Goal: Find specific page/section: Find specific page/section

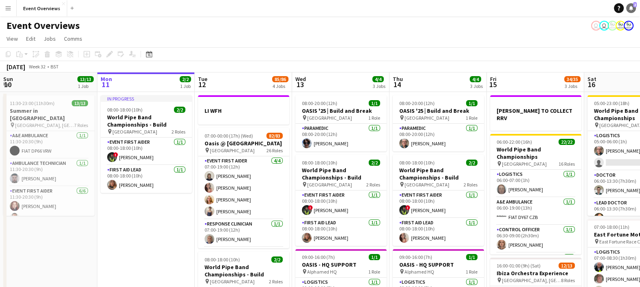
click at [633, 8] on icon "Notifications" at bounding box center [631, 8] width 5 height 5
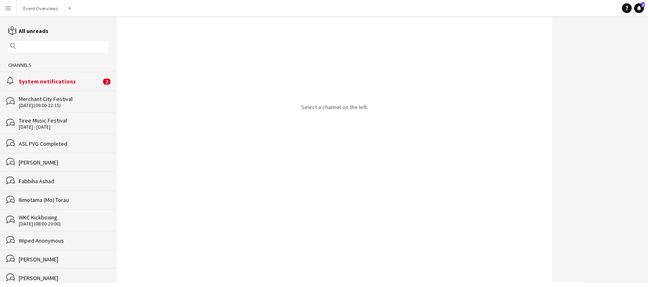
click at [40, 81] on div "System notifications" at bounding box center [60, 81] width 82 height 7
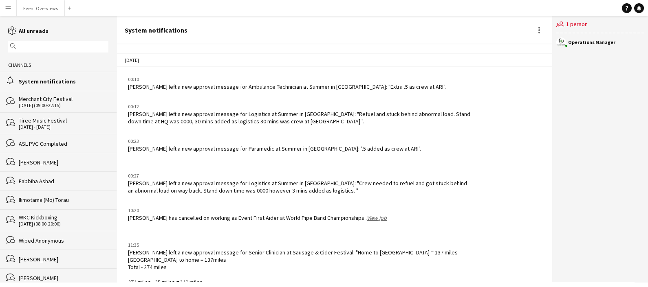
scroll to position [968, 0]
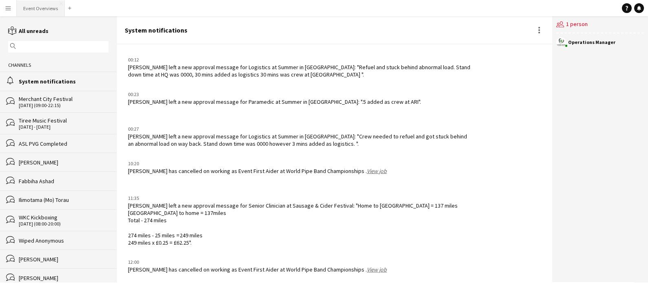
click at [36, 9] on button "Event Overviews Close" at bounding box center [41, 8] width 48 height 16
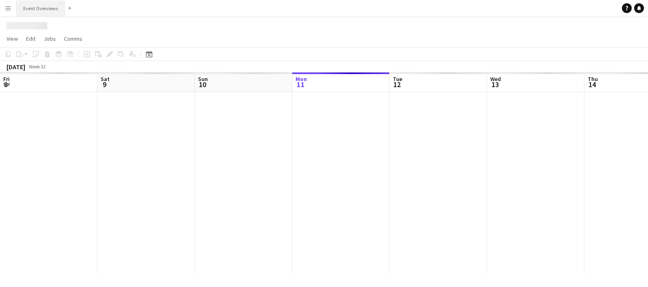
scroll to position [0, 195]
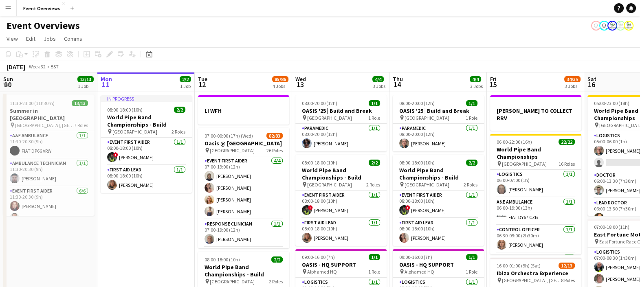
click at [7, 9] on app-icon "Menu" at bounding box center [8, 8] width 7 height 7
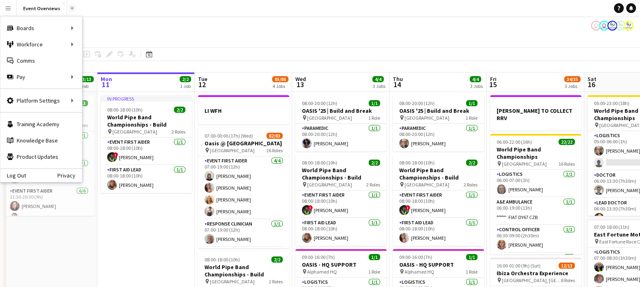
click at [69, 5] on button "Add" at bounding box center [72, 8] width 7 height 7
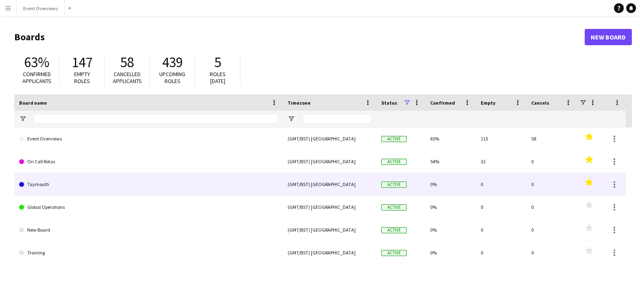
click at [81, 189] on link "Taymouth" at bounding box center [148, 184] width 259 height 23
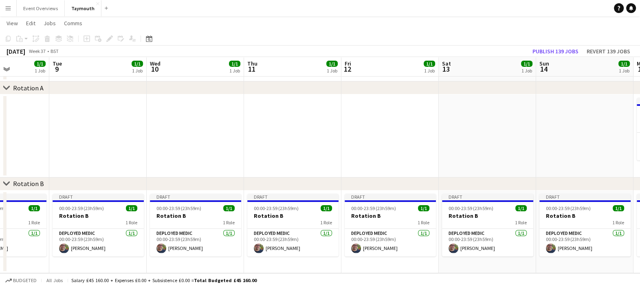
scroll to position [0, 341]
click at [29, 11] on button "Event Overviews Close" at bounding box center [41, 8] width 48 height 16
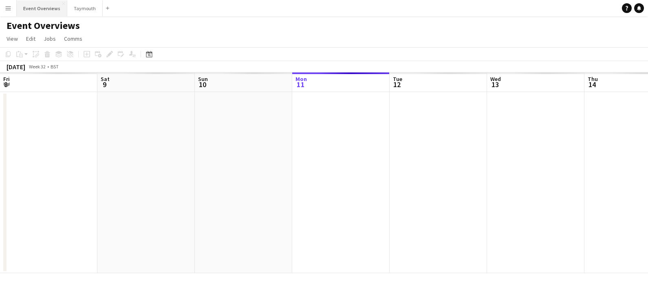
scroll to position [0, 195]
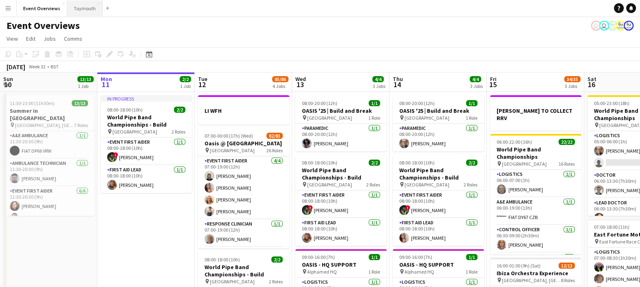
click at [79, 8] on button "Taymouth Close" at bounding box center [84, 8] width 35 height 16
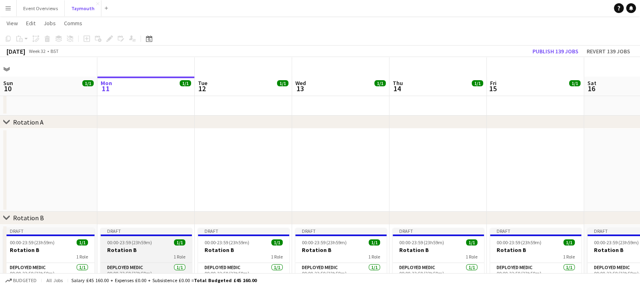
scroll to position [20, 0]
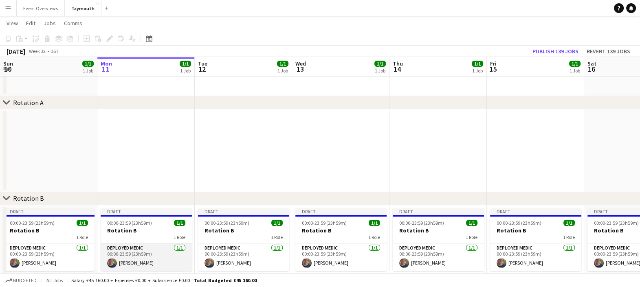
click at [145, 257] on app-card-role "Deployed Medic [DATE] 00:00-23:59 (23h59m) [PERSON_NAME]" at bounding box center [146, 258] width 91 height 28
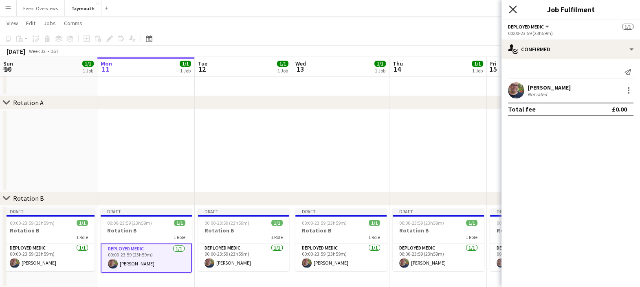
click at [513, 7] on icon "Close pop-in" at bounding box center [513, 9] width 8 height 8
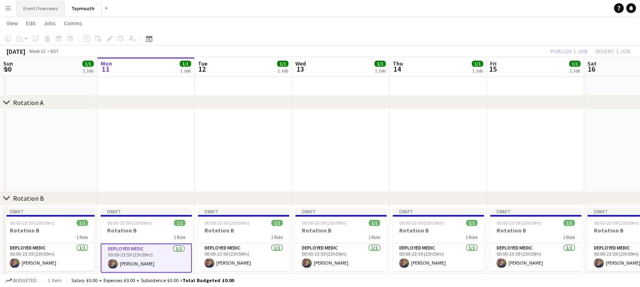
click at [31, 4] on button "Event Overviews Close" at bounding box center [41, 8] width 48 height 16
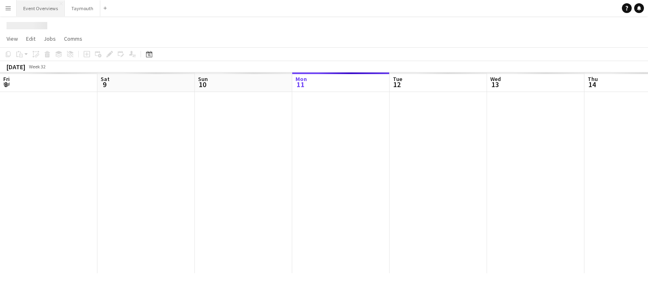
scroll to position [0, 195]
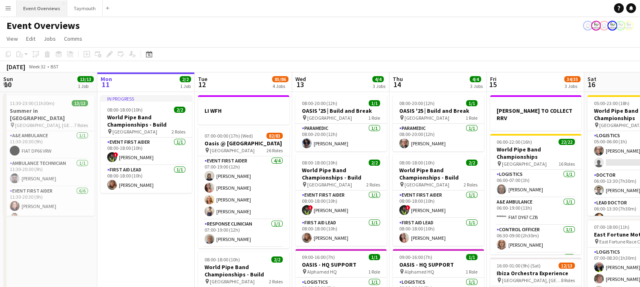
click at [37, 4] on button "Event Overviews Close" at bounding box center [42, 8] width 51 height 16
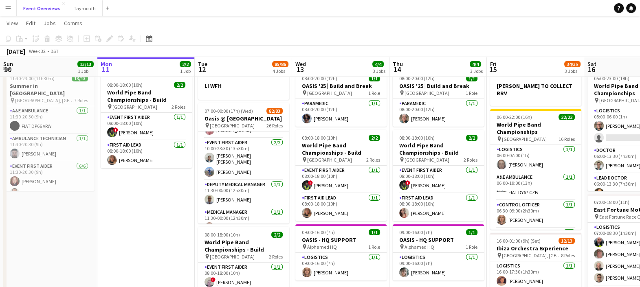
scroll to position [229, 0]
